Goal: Information Seeking & Learning: Find contact information

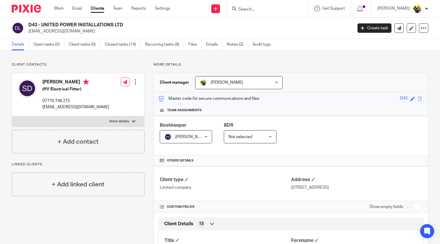
click at [251, 7] on input "Search" at bounding box center [264, 9] width 53 height 5
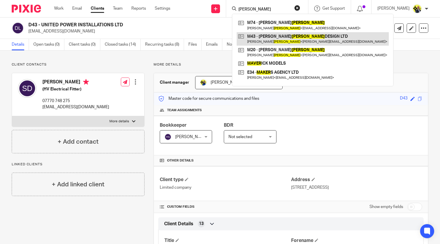
type input "maher"
click at [278, 40] on link at bounding box center [313, 38] width 152 height 13
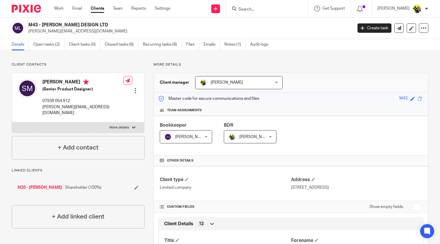
click at [251, 10] on input "Search" at bounding box center [264, 9] width 53 height 5
type input "p24"
click at [263, 24] on link at bounding box center [286, 24] width 99 height 13
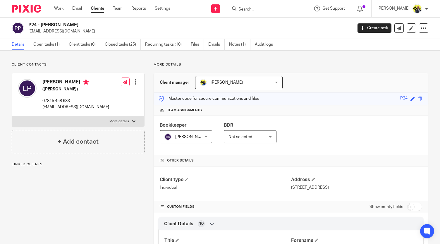
click at [175, 66] on p "More details" at bounding box center [291, 64] width 275 height 5
click at [182, 64] on p "More details" at bounding box center [291, 64] width 275 height 5
click at [210, 46] on link "Emails" at bounding box center [216, 44] width 16 height 11
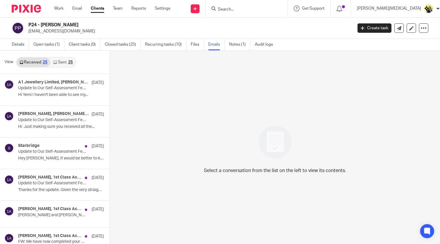
click at [64, 62] on link "Sent 25" at bounding box center [62, 62] width 25 height 9
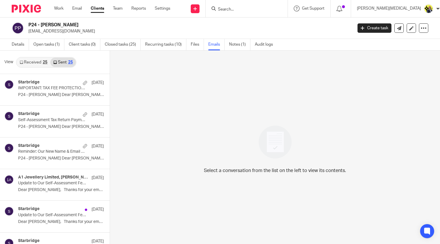
scroll to position [1, 0]
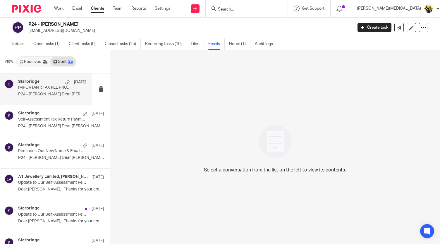
click at [41, 97] on div "Starbridge 4 Aug IMPORTANT: TAX FEE PROTECTION SERVICE P24 - LEE PHILLIPS Dear …" at bounding box center [52, 89] width 68 height 20
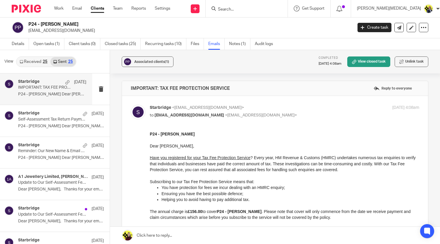
scroll to position [0, 0]
click at [29, 121] on p "Self-Assessment Tax Return Payment On Account Reminder" at bounding box center [45, 119] width 54 height 5
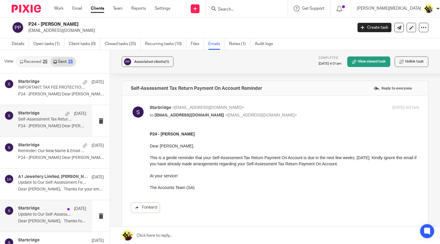
click at [43, 212] on p "Update to Our Self-Assessment Fees" at bounding box center [45, 214] width 54 height 5
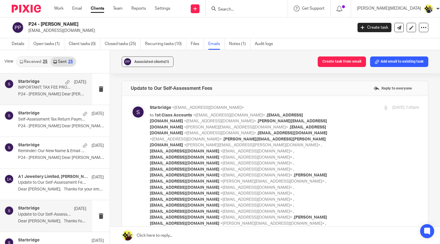
click at [39, 91] on div "Starbridge 4 Aug IMPORTANT: TAX FEE PROTECTION SERVICE P24 - LEE PHILLIPS Dear …" at bounding box center [52, 89] width 68 height 20
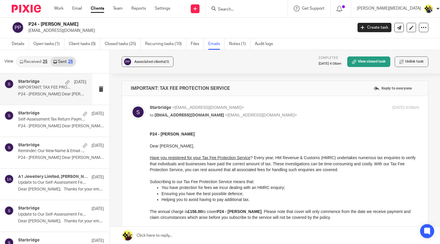
click at [36, 59] on link "Received 25" at bounding box center [34, 61] width 34 height 9
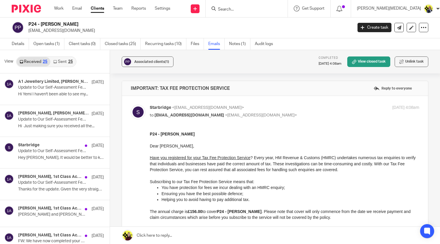
click at [294, 134] on p "P24 - LEE PHILLIPS" at bounding box center [285, 134] width 270 height 6
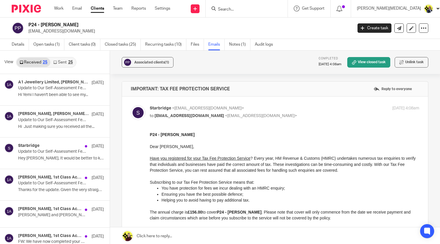
click at [254, 9] on input "Search" at bounding box center [243, 9] width 53 height 5
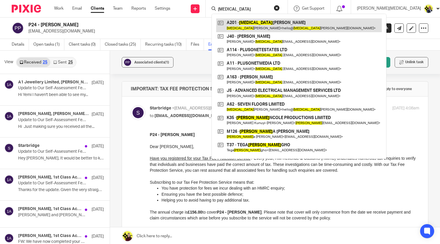
type input "tobi"
click at [273, 27] on link at bounding box center [299, 24] width 166 height 13
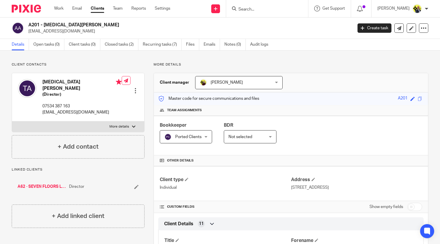
click at [49, 184] on link "A62 - SEVEN FLOORS LIMITED" at bounding box center [42, 187] width 49 height 6
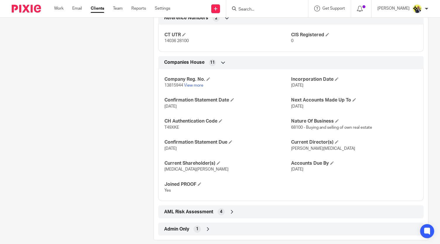
scroll to position [448, 0]
click at [229, 209] on icon at bounding box center [232, 212] width 6 height 6
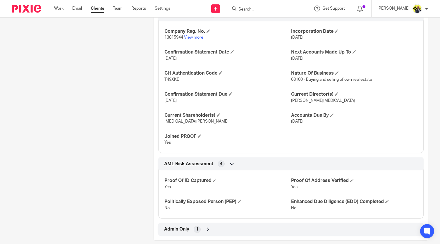
scroll to position [496, 0]
click at [231, 160] on icon at bounding box center [232, 163] width 6 height 6
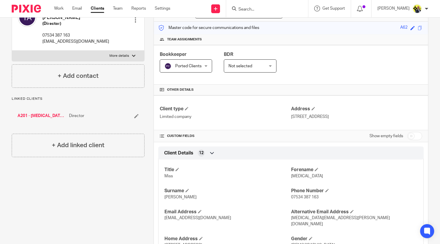
scroll to position [0, 0]
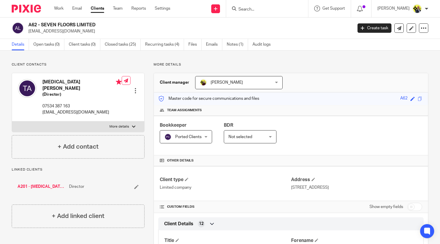
click at [154, 64] on p "More details" at bounding box center [291, 64] width 275 height 5
click at [258, 10] on input "Search" at bounding box center [264, 9] width 53 height 5
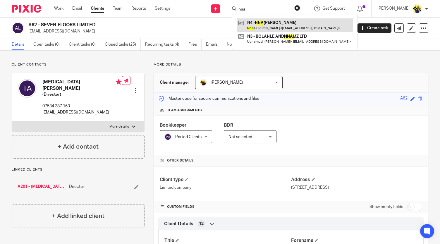
type input "nna"
click at [278, 26] on link at bounding box center [295, 24] width 116 height 13
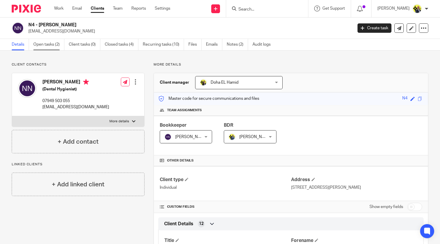
click at [48, 47] on link "Open tasks (2)" at bounding box center [48, 44] width 31 height 11
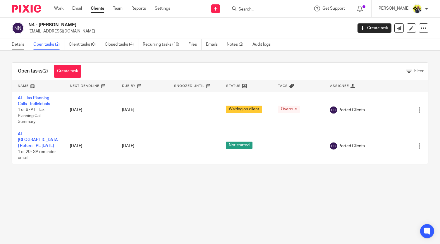
click at [19, 46] on link "Details" at bounding box center [20, 44] width 17 height 11
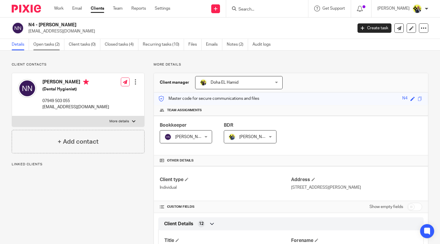
click at [44, 46] on link "Open tasks (2)" at bounding box center [48, 44] width 31 height 11
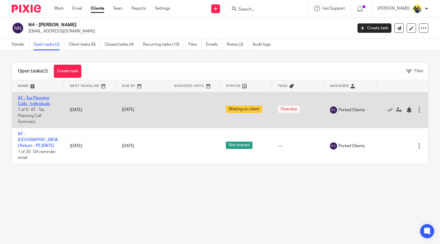
click at [36, 103] on link "AT - Tax Planning Calls - Individuals" at bounding box center [34, 101] width 32 height 10
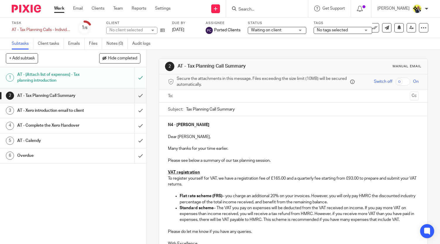
click at [72, 99] on h1 "AT - Tax Planning Call Summary" at bounding box center [54, 95] width 74 height 9
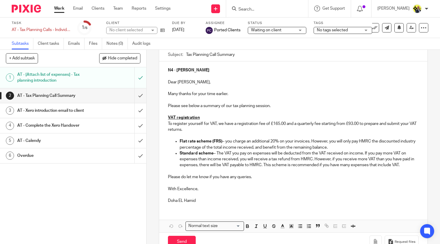
scroll to position [70, 0]
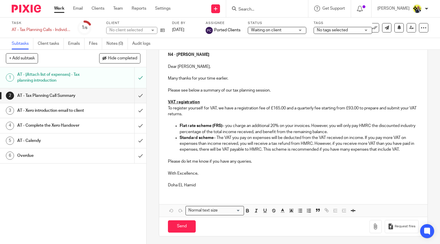
click at [73, 113] on h1 "AT - Xero introduction email to client" at bounding box center [54, 110] width 74 height 9
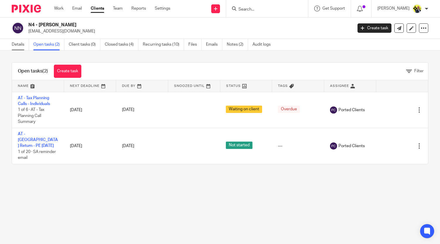
click at [16, 42] on link "Details" at bounding box center [20, 44] width 17 height 11
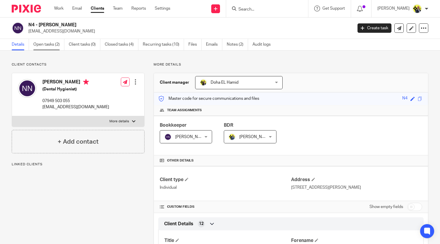
click at [52, 44] on link "Open tasks (2)" at bounding box center [48, 44] width 31 height 11
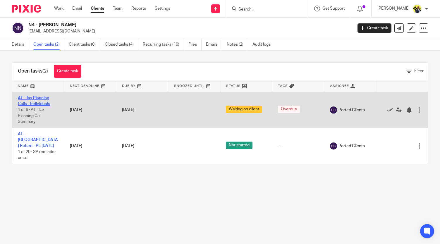
click at [40, 102] on link "AT - Tax Planning Calls - Individuals" at bounding box center [34, 101] width 32 height 10
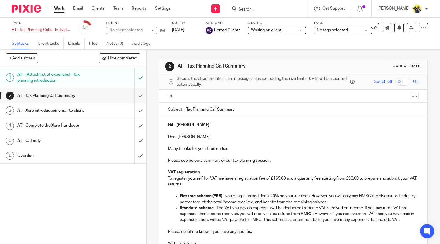
click at [71, 112] on h1 "AT - Xero introduction email to client" at bounding box center [54, 110] width 74 height 9
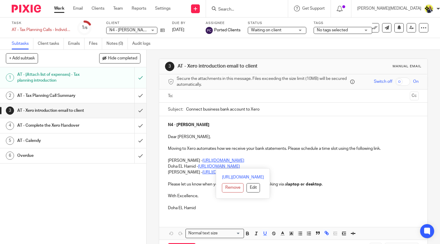
drag, startPoint x: 285, startPoint y: 166, endPoint x: 198, endPoint y: 167, distance: 86.7
click at [198, 167] on p "Doha EL Hamid - https://calendly.com/meetwithdohaelhamid/call" at bounding box center [293, 167] width 251 height 6
click at [261, 177] on link "https://calendly.com/meetwithdohaelhamid/call" at bounding box center [243, 177] width 42 height 6
click at [162, 30] on icon at bounding box center [162, 30] width 4 height 4
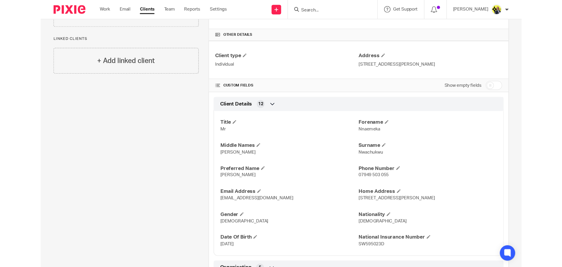
scroll to position [129, 0]
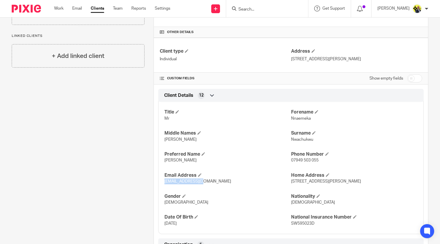
drag, startPoint x: 163, startPoint y: 181, endPoint x: 208, endPoint y: 183, distance: 45.1
click at [208, 183] on p "[EMAIL_ADDRESS][DOMAIN_NAME]" at bounding box center [228, 182] width 126 height 6
copy span "[EMAIL_ADDRESS][DOMAIN_NAME]"
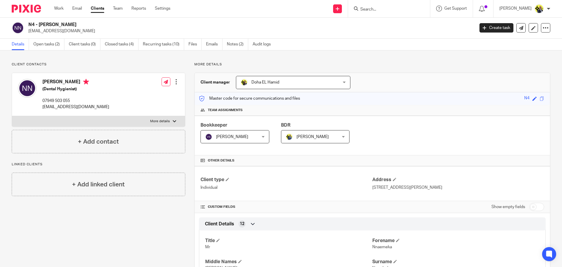
scroll to position [0, 0]
drag, startPoint x: 98, startPoint y: 24, endPoint x: 38, endPoint y: 25, distance: 60.3
click at [38, 25] on h2 "N4 - [PERSON_NAME]" at bounding box center [205, 25] width 354 height 6
copy h2 "[PERSON_NAME]"
click at [105, 28] on p "[EMAIL_ADDRESS][DOMAIN_NAME]" at bounding box center [249, 31] width 442 height 6
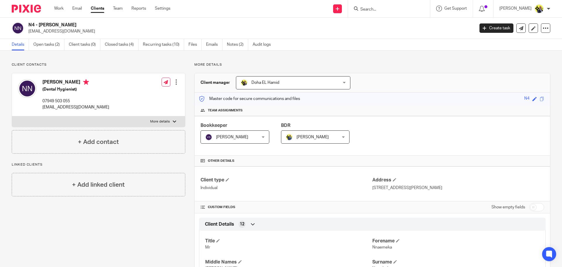
drag, startPoint x: 101, startPoint y: 23, endPoint x: 29, endPoint y: 26, distance: 72.7
click at [29, 26] on h2 "N4 - [PERSON_NAME]" at bounding box center [205, 25] width 354 height 6
copy h2 "N4 - [PERSON_NAME]"
drag, startPoint x: 85, startPoint y: 106, endPoint x: 42, endPoint y: 106, distance: 43.3
click at [42, 106] on div "[PERSON_NAME] (Dental Hygienist) 07949 503 055 [EMAIL_ADDRESS][DOMAIN_NAME]" at bounding box center [63, 94] width 91 height 37
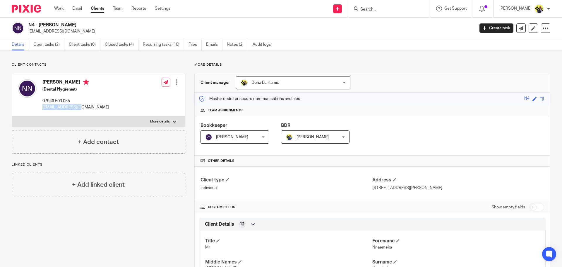
copy p "[EMAIL_ADDRESS][DOMAIN_NAME]"
drag, startPoint x: 74, startPoint y: 100, endPoint x: 43, endPoint y: 100, distance: 31.3
click at [43, 100] on p "07949 503 055" at bounding box center [75, 101] width 67 height 6
copy p "07949 503 055"
